Goal: Transaction & Acquisition: Purchase product/service

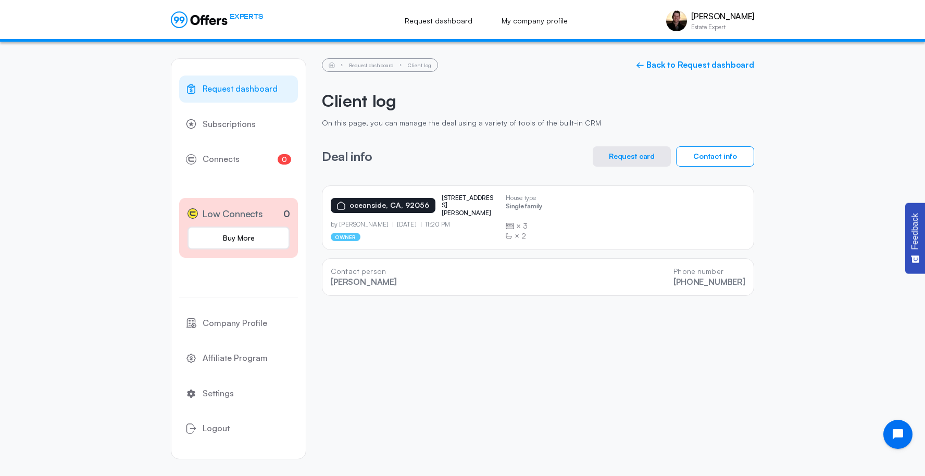
click at [825, 141] on div "Request dashboard Subscriptions 0 Connects 0 Low Connects 0 Buy More Company Pr…" at bounding box center [462, 259] width 925 height 434
click at [858, 122] on div "Request dashboard Subscriptions 0 Connects 0 Low Connects 0 Buy More Company Pr…" at bounding box center [462, 259] width 925 height 434
drag, startPoint x: 396, startPoint y: 290, endPoint x: 354, endPoint y: 285, distance: 43.0
click at [354, 285] on div "Contact person [PERSON_NAME] Phone number [PHONE_NUMBER]" at bounding box center [538, 276] width 432 height 37
copy p "[PERSON_NAME]"
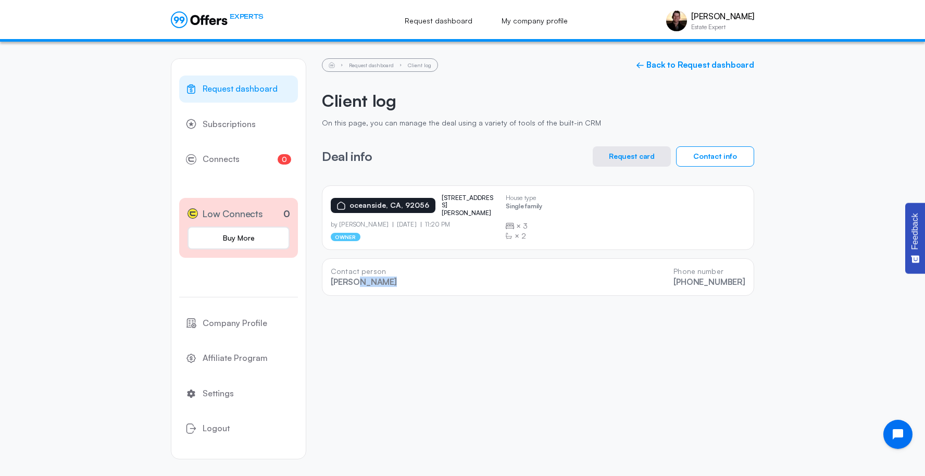
drag, startPoint x: 670, startPoint y: 284, endPoint x: 751, endPoint y: 280, distance: 80.8
click at [751, 280] on div "Contact person [PERSON_NAME] Phone number [PHONE_NUMBER]" at bounding box center [538, 276] width 432 height 37
copy link "[PHONE_NUMBER]"
click at [620, 309] on div "Request dashboard Client log ← Back to Request dashboard Client log On this pag…" at bounding box center [538, 177] width 432 height 271
click at [706, 163] on button "Contact info" at bounding box center [715, 156] width 78 height 20
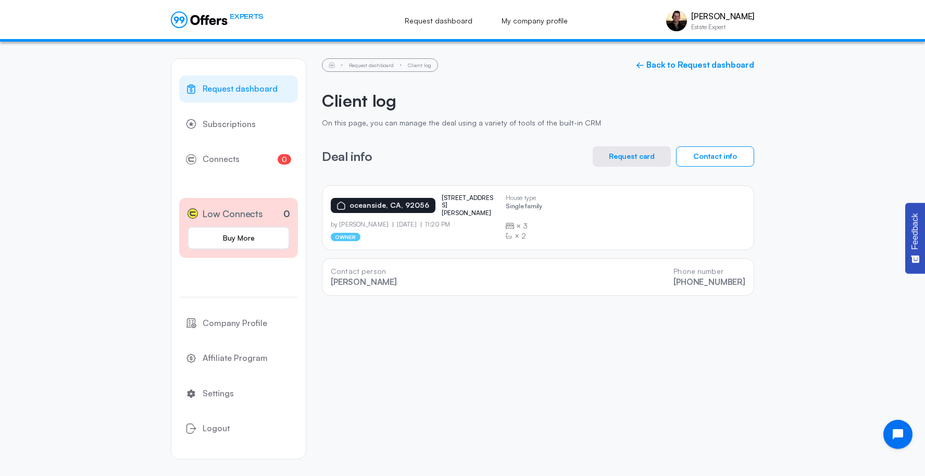
click at [636, 261] on div "Contact person [PERSON_NAME] Phone number [PHONE_NUMBER]" at bounding box center [538, 276] width 432 height 37
click at [460, 83] on div "Request dashboard Client log ← Back to Request dashboard Client log On this pag…" at bounding box center [538, 176] width 432 height 237
click at [247, 124] on span "Subscriptions" at bounding box center [229, 125] width 53 height 14
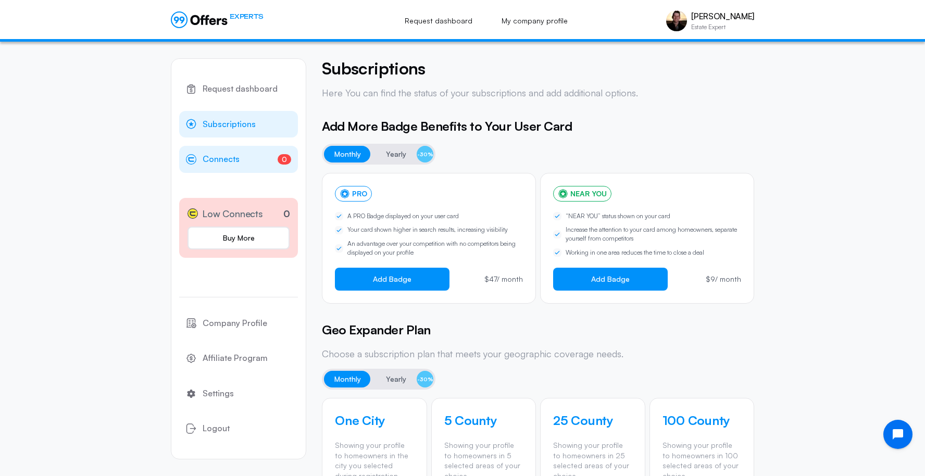
click at [238, 162] on link "0 Connects 0" at bounding box center [238, 159] width 119 height 27
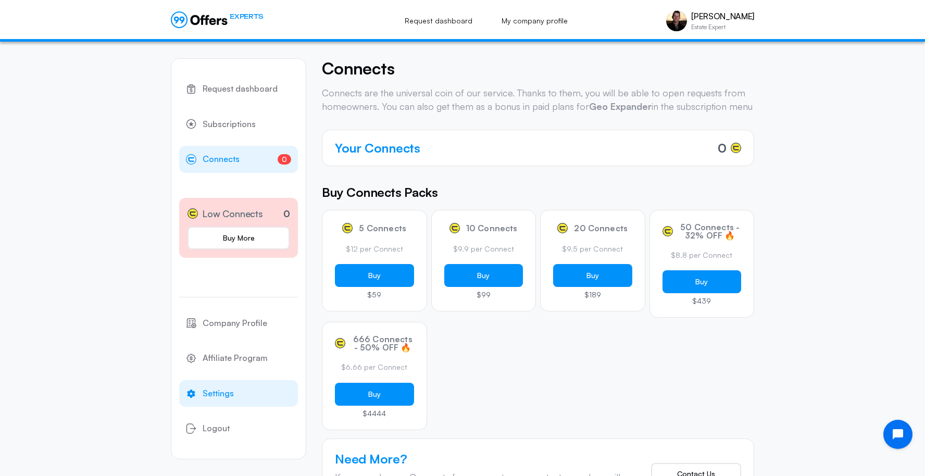
click at [224, 405] on link "Settings" at bounding box center [238, 393] width 119 height 27
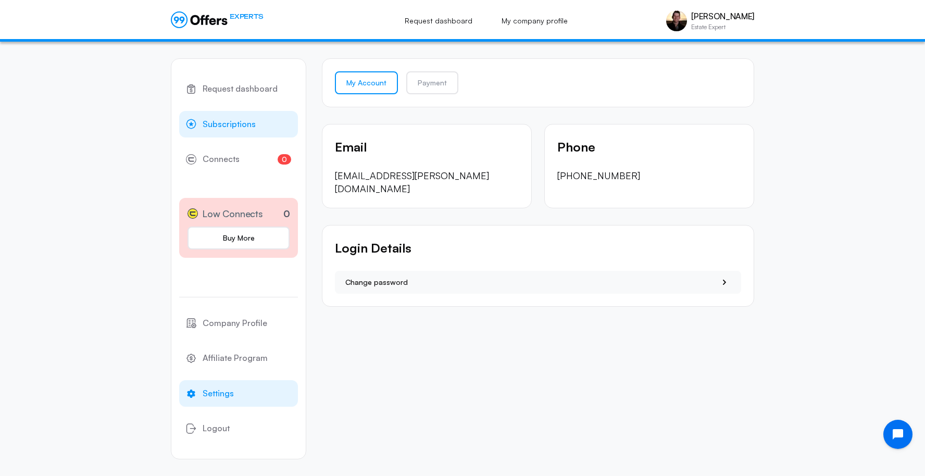
click at [216, 127] on span "Subscriptions" at bounding box center [229, 125] width 53 height 14
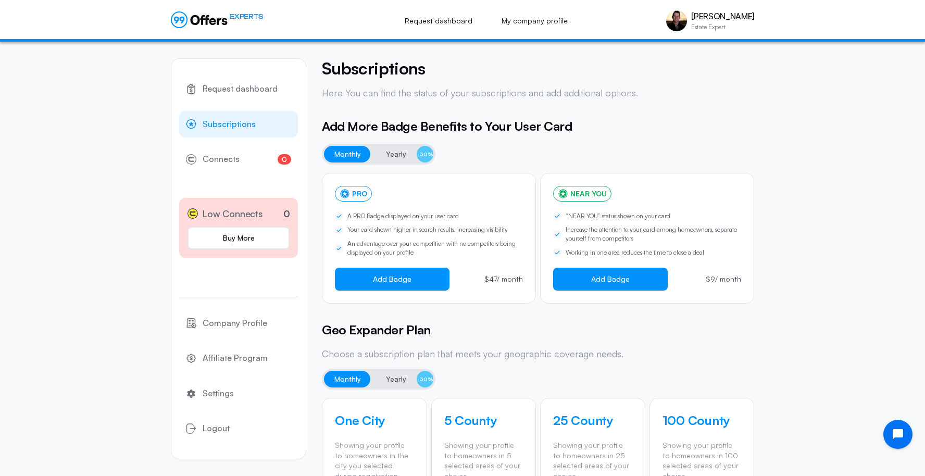
click at [475, 99] on p "Here You can find the status of your subscriptions and add additional options." at bounding box center [538, 92] width 432 height 13
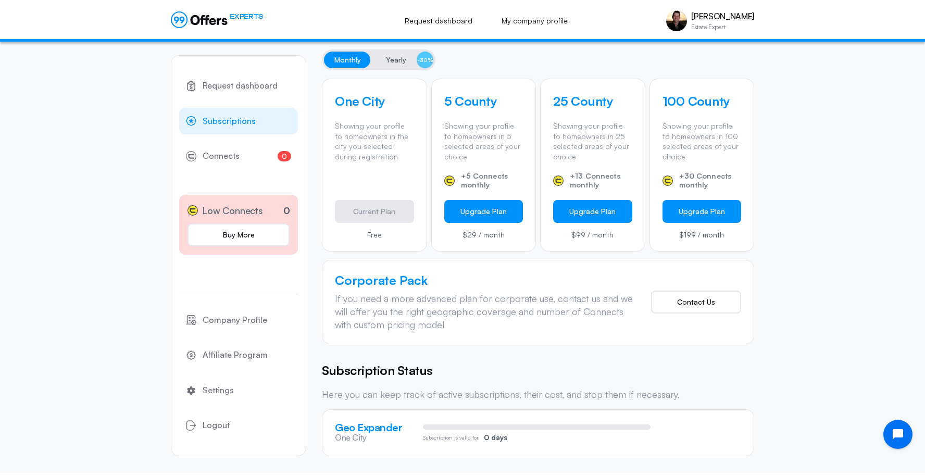
scroll to position [326, 0]
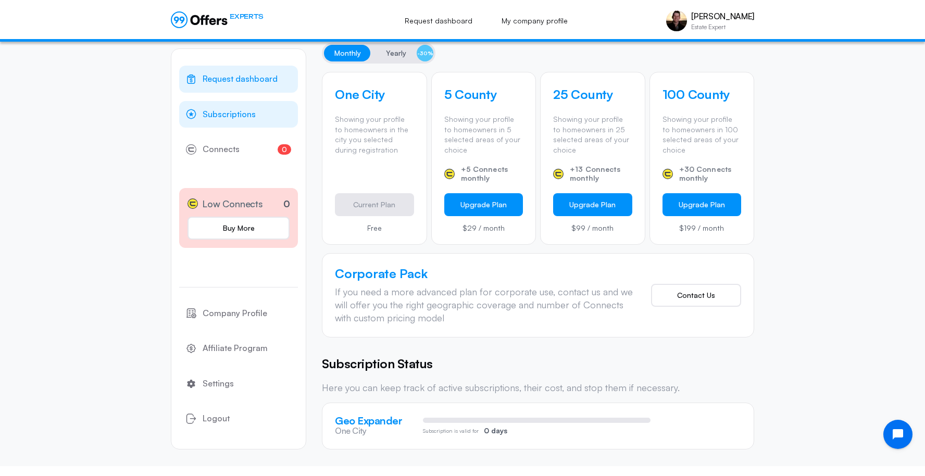
click at [275, 85] on link "Request dashboard" at bounding box center [238, 79] width 119 height 27
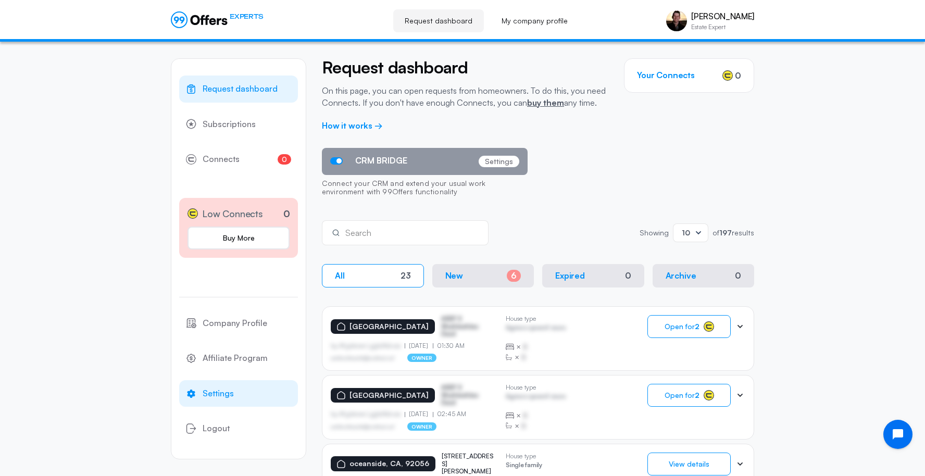
click at [237, 405] on link "Settings" at bounding box center [238, 393] width 119 height 27
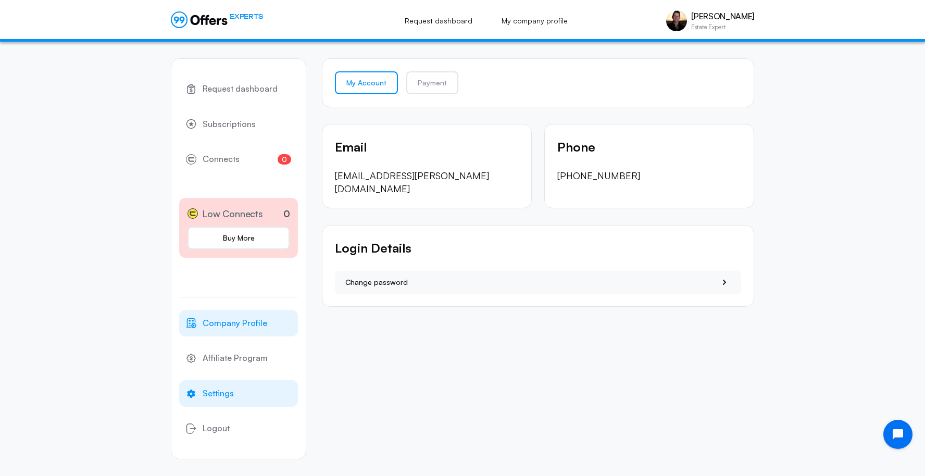
click at [247, 319] on span "Company Profile" at bounding box center [235, 324] width 65 height 14
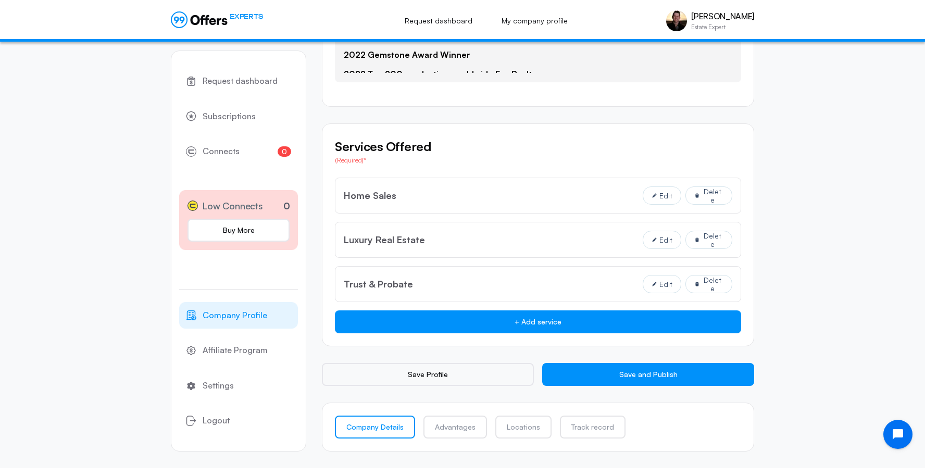
scroll to position [709, 0]
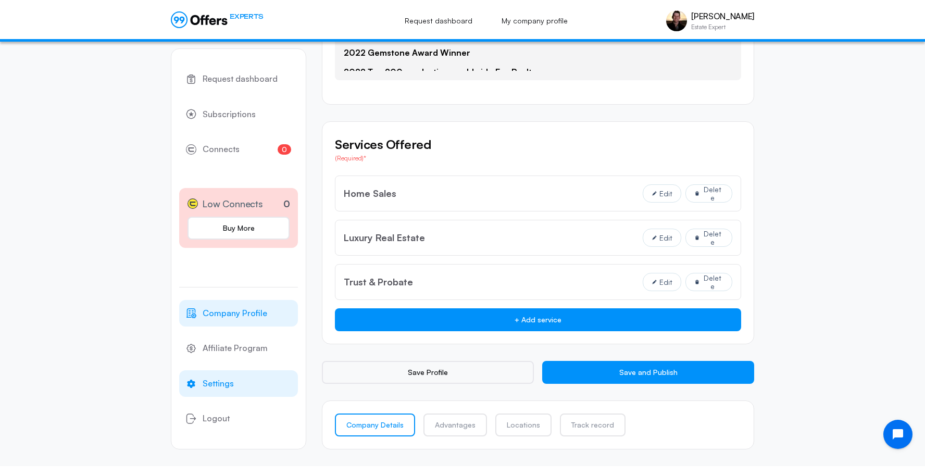
click at [256, 386] on link "Settings" at bounding box center [238, 383] width 119 height 27
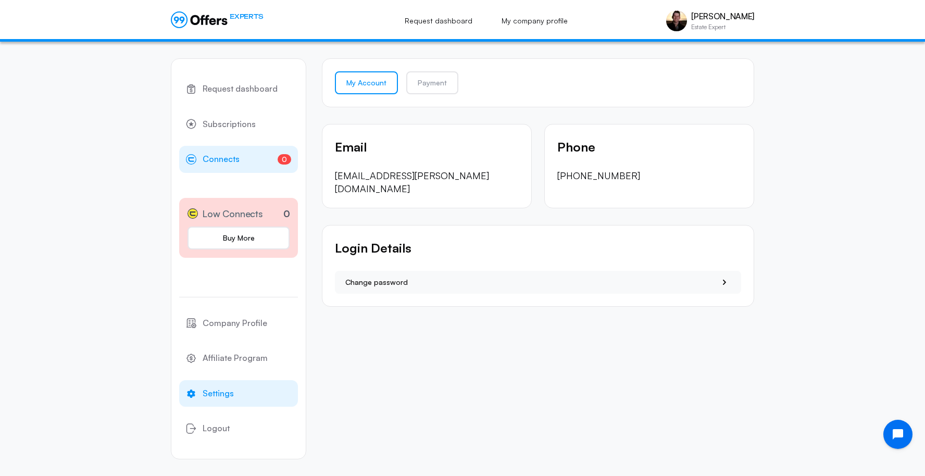
click at [229, 156] on span "Connects" at bounding box center [221, 160] width 37 height 14
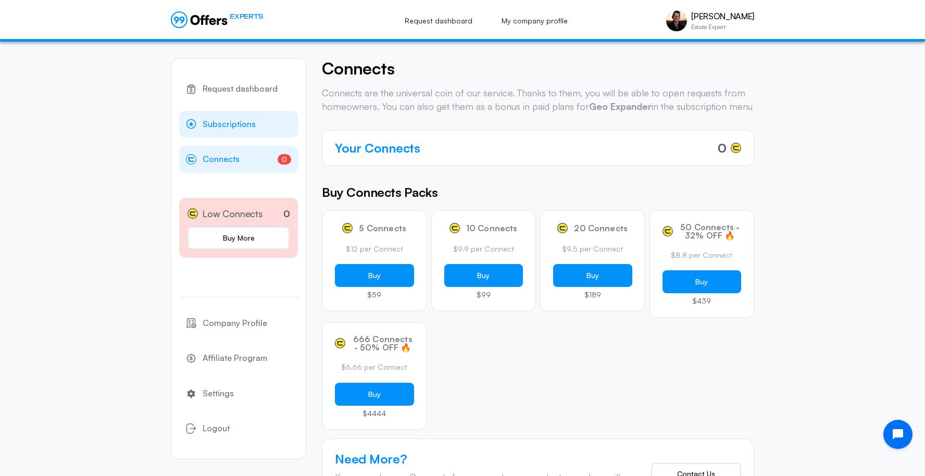
click at [224, 125] on span "Subscriptions" at bounding box center [229, 125] width 53 height 14
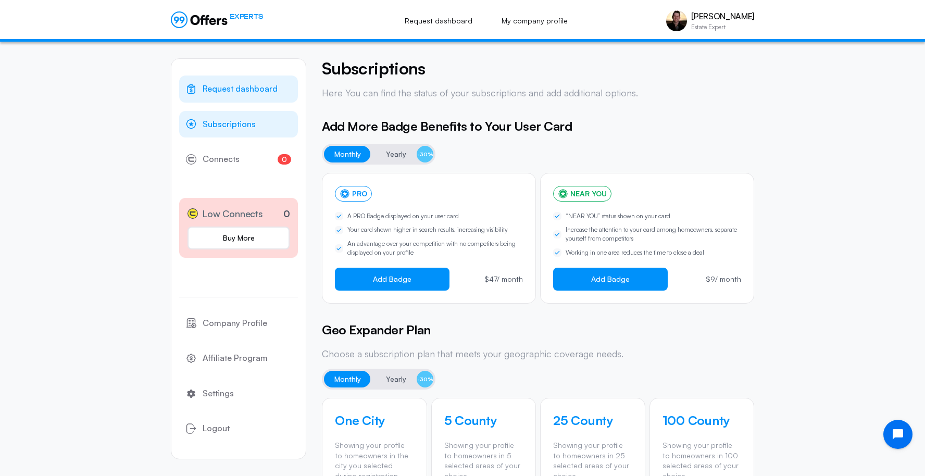
click at [222, 95] on link "Request dashboard" at bounding box center [238, 89] width 119 height 27
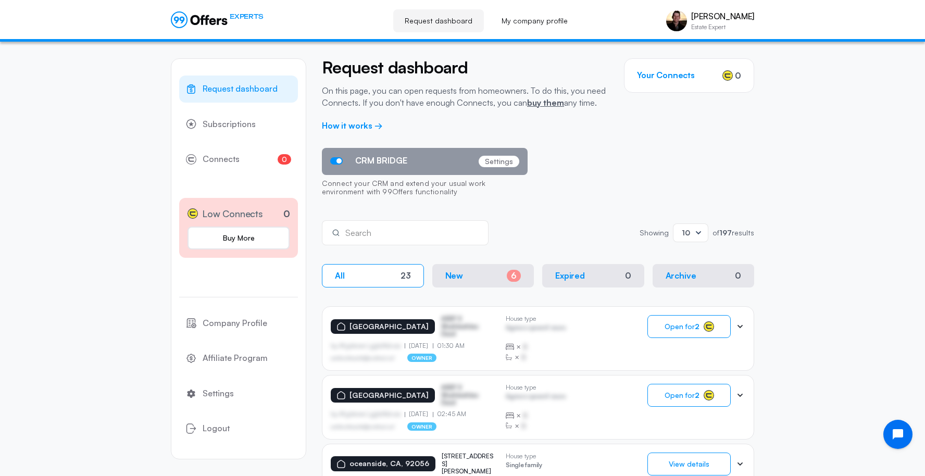
click at [694, 154] on div "CRM BRIDGE Settings Connect your CRM and extend your usual work environment wit…" at bounding box center [538, 175] width 432 height 54
click at [533, 24] on link "My company profile" at bounding box center [534, 20] width 89 height 23
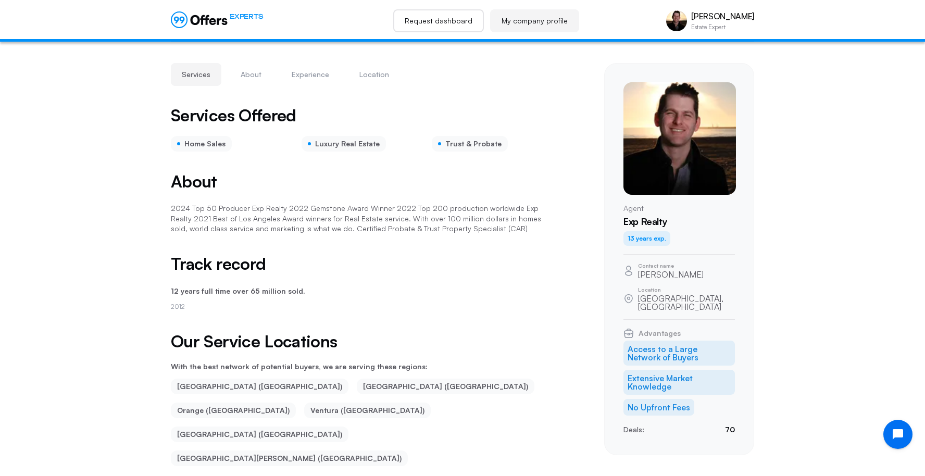
click at [463, 22] on link "Request dashboard" at bounding box center [438, 20] width 91 height 23
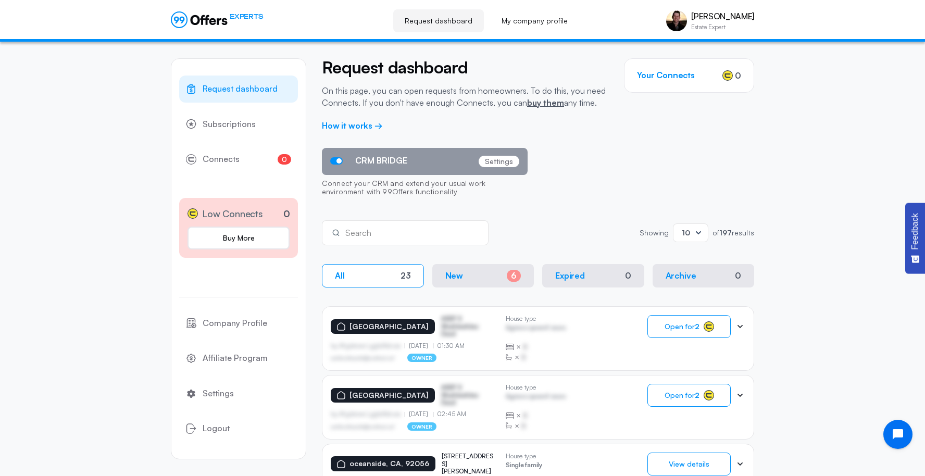
click at [518, 283] on button "New 6" at bounding box center [483, 275] width 102 height 23
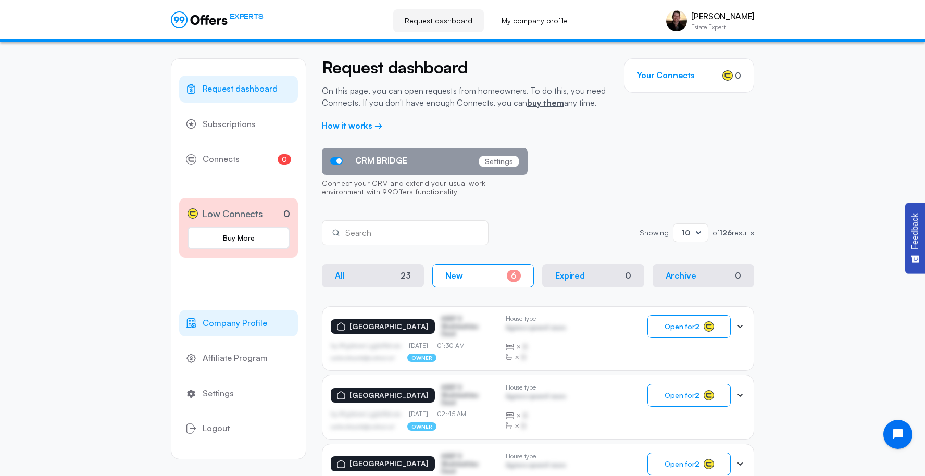
click at [263, 328] on span "Company Profile" at bounding box center [235, 324] width 65 height 14
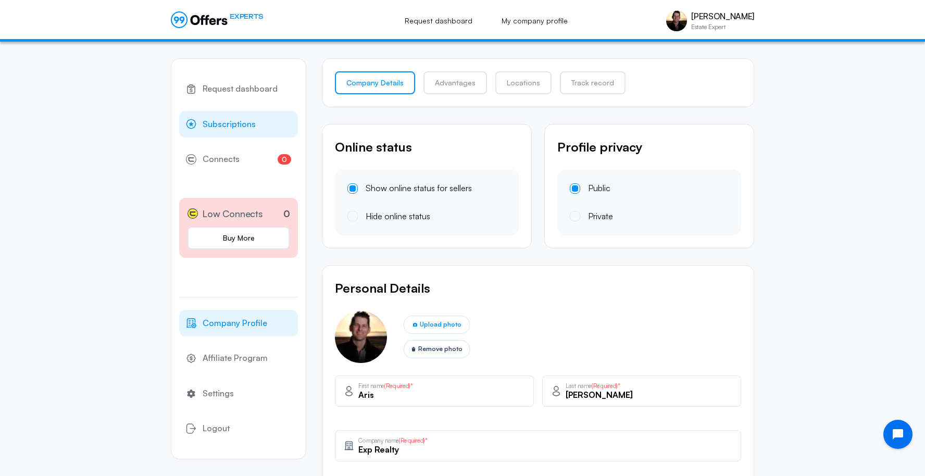
click at [219, 130] on span "Subscriptions" at bounding box center [229, 125] width 53 height 14
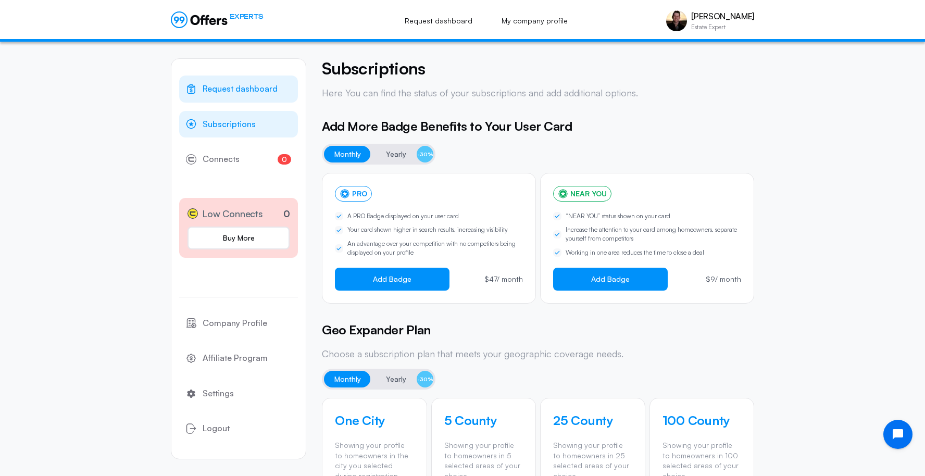
click at [218, 88] on span "Request dashboard" at bounding box center [240, 89] width 75 height 14
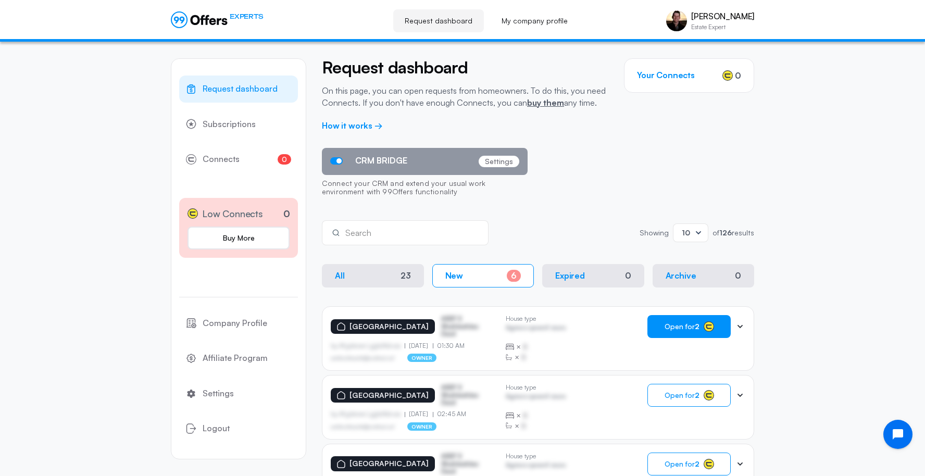
click at [653, 334] on button "Open for 2" at bounding box center [688, 326] width 83 height 23
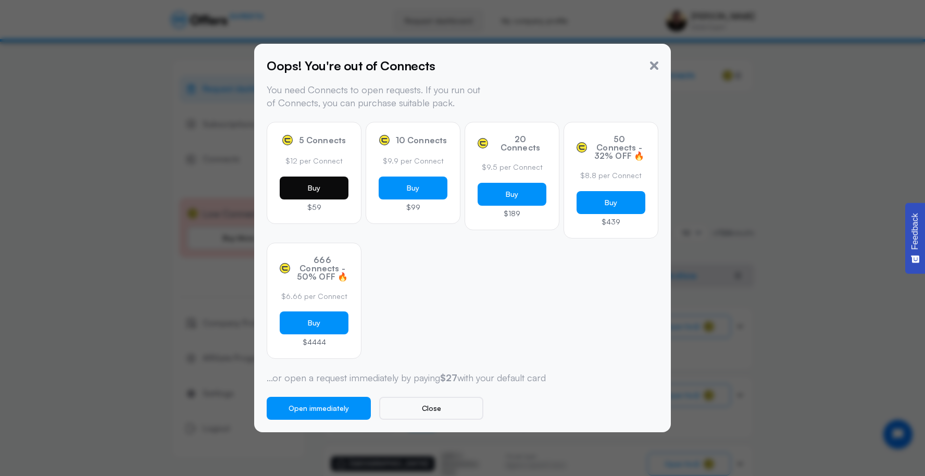
click at [324, 191] on button "Buy" at bounding box center [314, 188] width 69 height 23
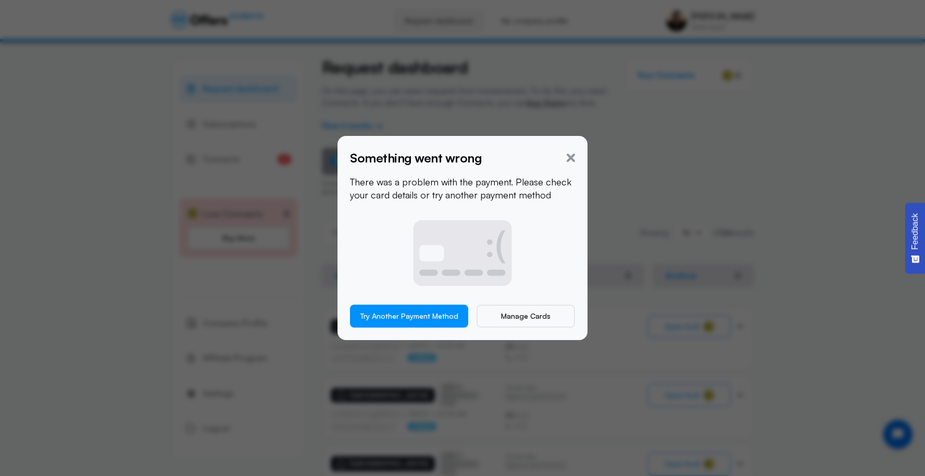
click at [575, 167] on div "Something went wrong There was a problem with the payment. Please check your ca…" at bounding box center [466, 237] width 233 height 179
click at [533, 325] on link "Manage Cards" at bounding box center [525, 316] width 98 height 23
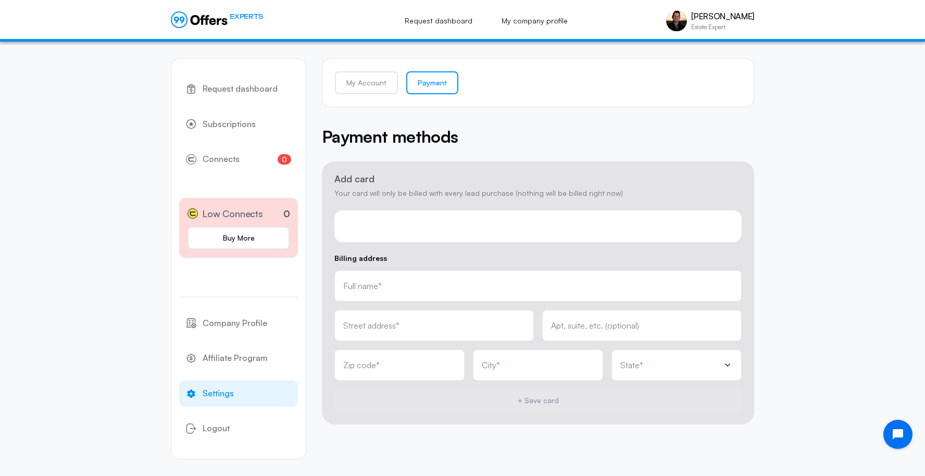
click at [431, 292] on div "Full name *" at bounding box center [537, 285] width 407 height 31
type input "[PERSON_NAME]"
type input "4"
click at [429, 327] on input "text" at bounding box center [434, 325] width 182 height 11
type input "[STREET_ADDRESS]"
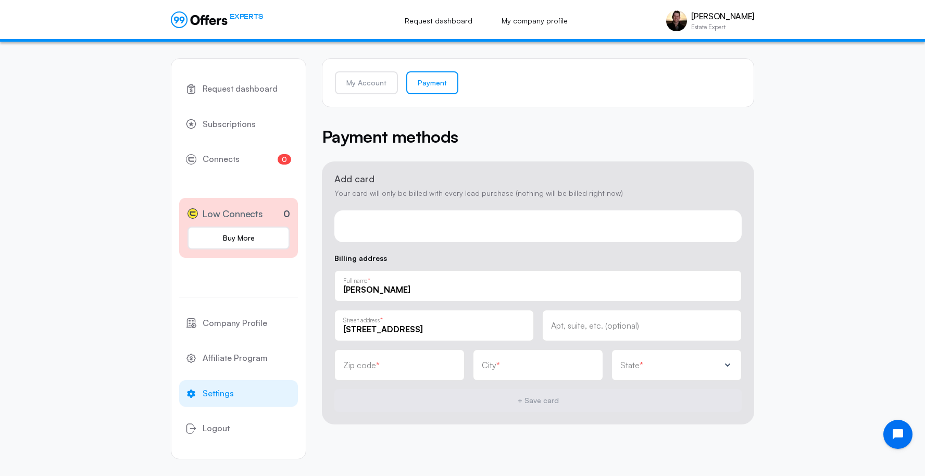
type input "92008"
type input "Carlsbad"
drag, startPoint x: 438, startPoint y: 336, endPoint x: 402, endPoint y: 329, distance: 37.2
click at [400, 329] on div "[STREET_ADDRESS] address *" at bounding box center [433, 325] width 199 height 31
drag, startPoint x: 402, startPoint y: 329, endPoint x: 422, endPoint y: 328, distance: 20.3
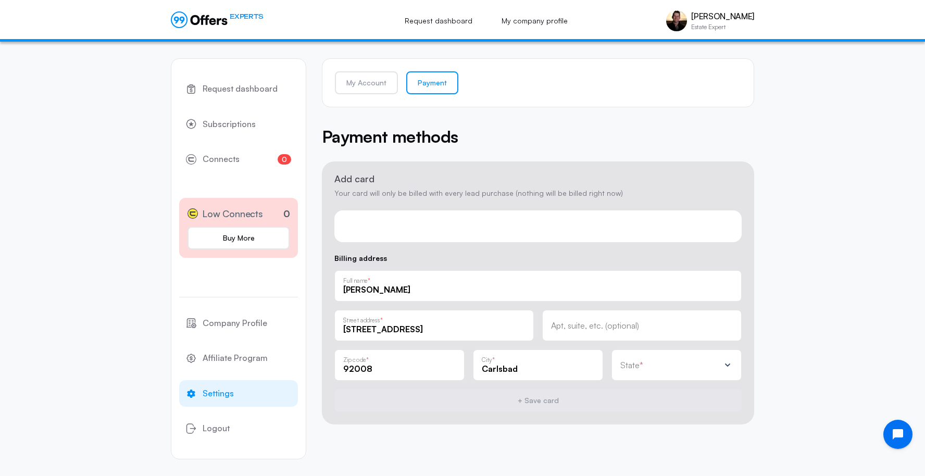
click at [422, 330] on input "[STREET_ADDRESS]" at bounding box center [434, 328] width 182 height 11
type input "[STREET_ADDRESS]"
click at [604, 333] on div "Apt, suite, etc. (optional)" at bounding box center [641, 325] width 199 height 31
type input "8"
click at [633, 372] on div "State *" at bounding box center [676, 364] width 130 height 31
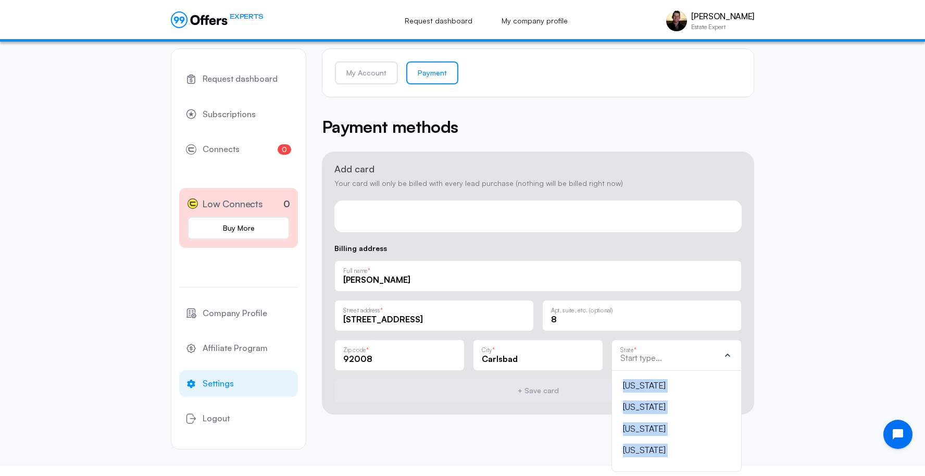
scroll to position [101, 0]
drag, startPoint x: 647, startPoint y: 406, endPoint x: 673, endPoint y: 452, distance: 53.0
click at [673, 453] on ul "[US_STATE] [US_STATE] [US_STATE] [US_STATE] [US_STATE] [US_STATE] [US_STATE] [U…" at bounding box center [676, 421] width 112 height 84
drag, startPoint x: 673, startPoint y: 452, endPoint x: 670, endPoint y: 387, distance: 64.6
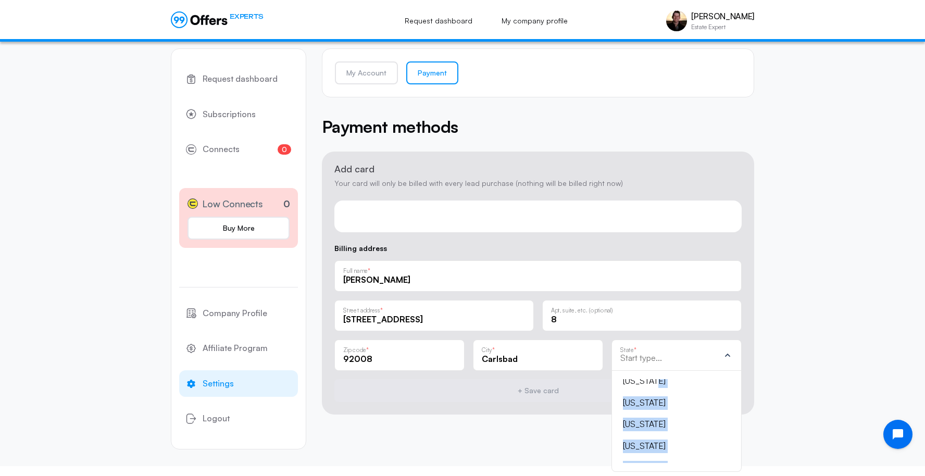
click at [670, 387] on ul "[US_STATE] [US_STATE] [US_STATE] [US_STATE] [US_STATE] [US_STATE] [US_STATE] [U…" at bounding box center [676, 421] width 112 height 84
click at [646, 403] on div "[US_STATE]" at bounding box center [670, 403] width 95 height 14
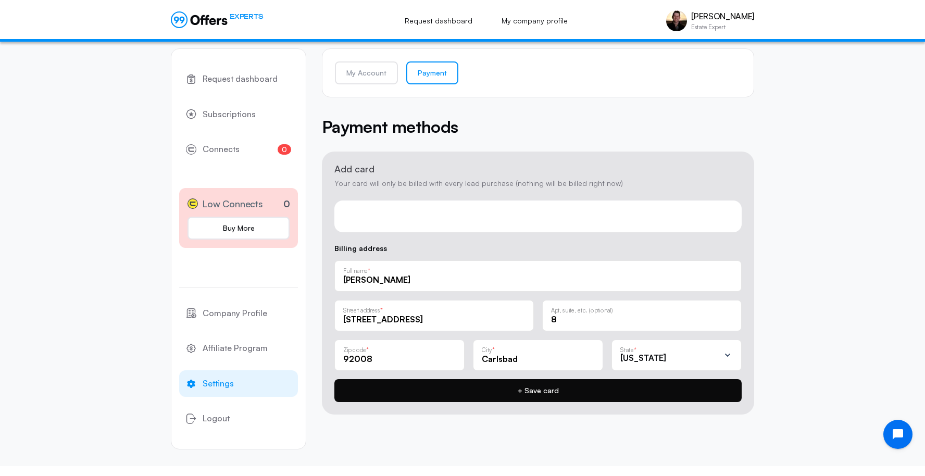
click at [651, 388] on button "+ Save card" at bounding box center [537, 390] width 407 height 23
